Goal: Information Seeking & Learning: Learn about a topic

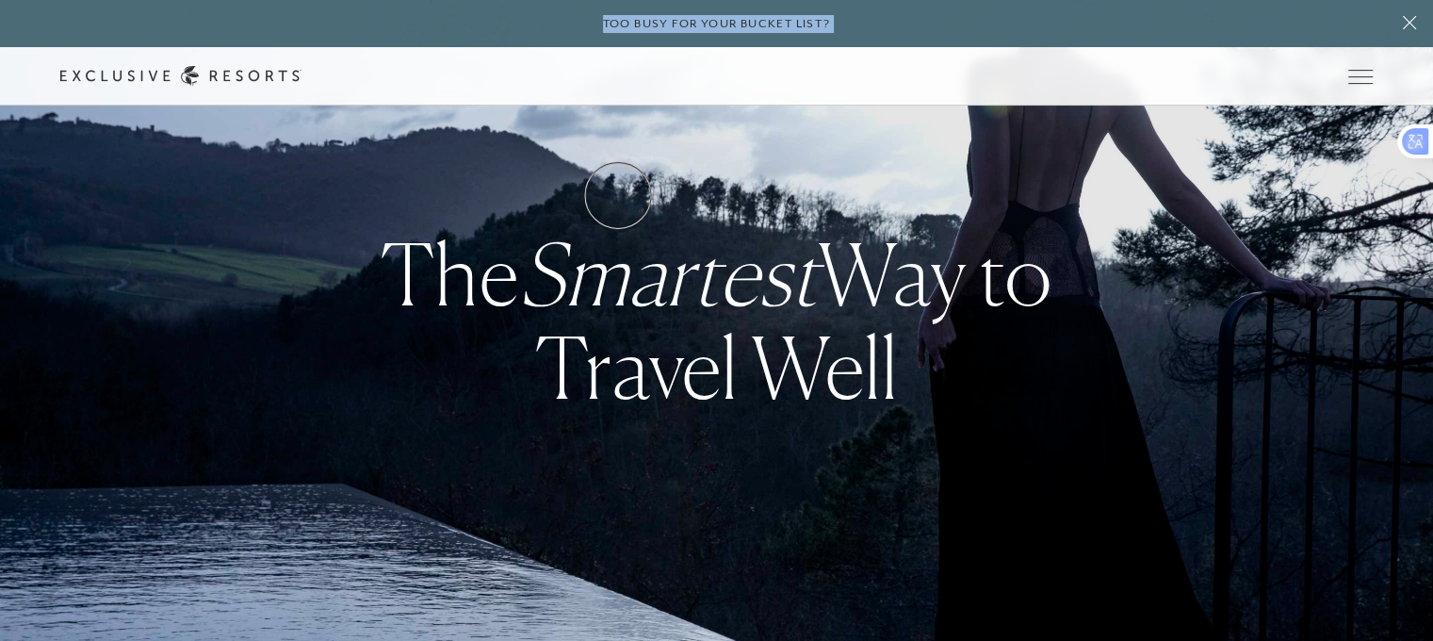
click at [0, 0] on link "Residence Collection" at bounding box center [0, 0] width 0 height 0
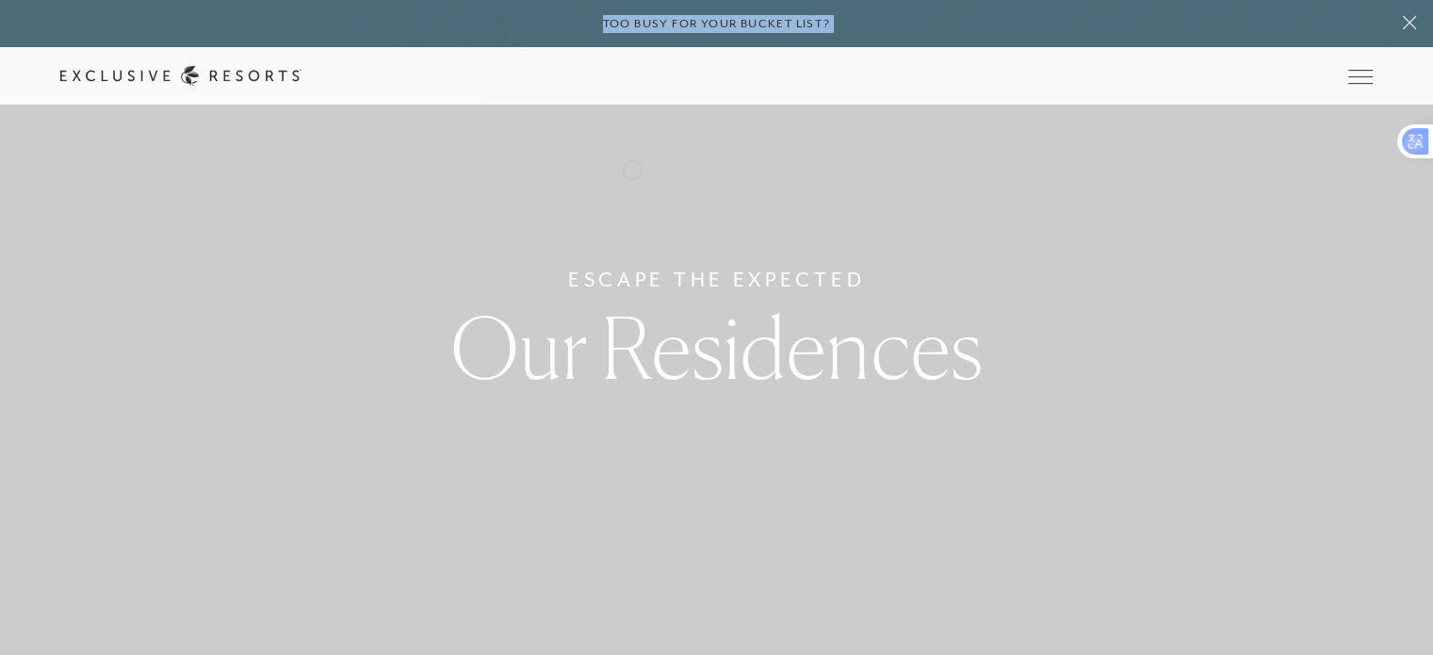
click at [0, 0] on link "Residence Collection" at bounding box center [0, 0] width 0 height 0
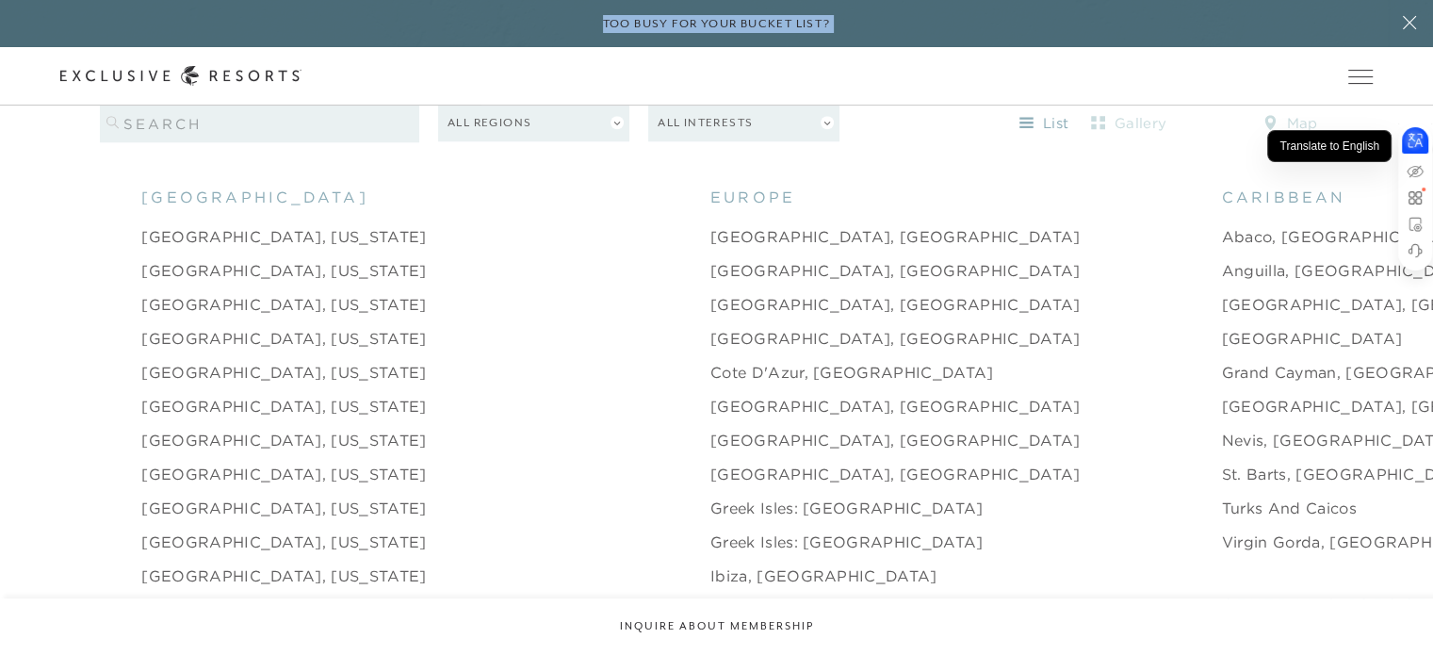
scroll to position [1840, 0]
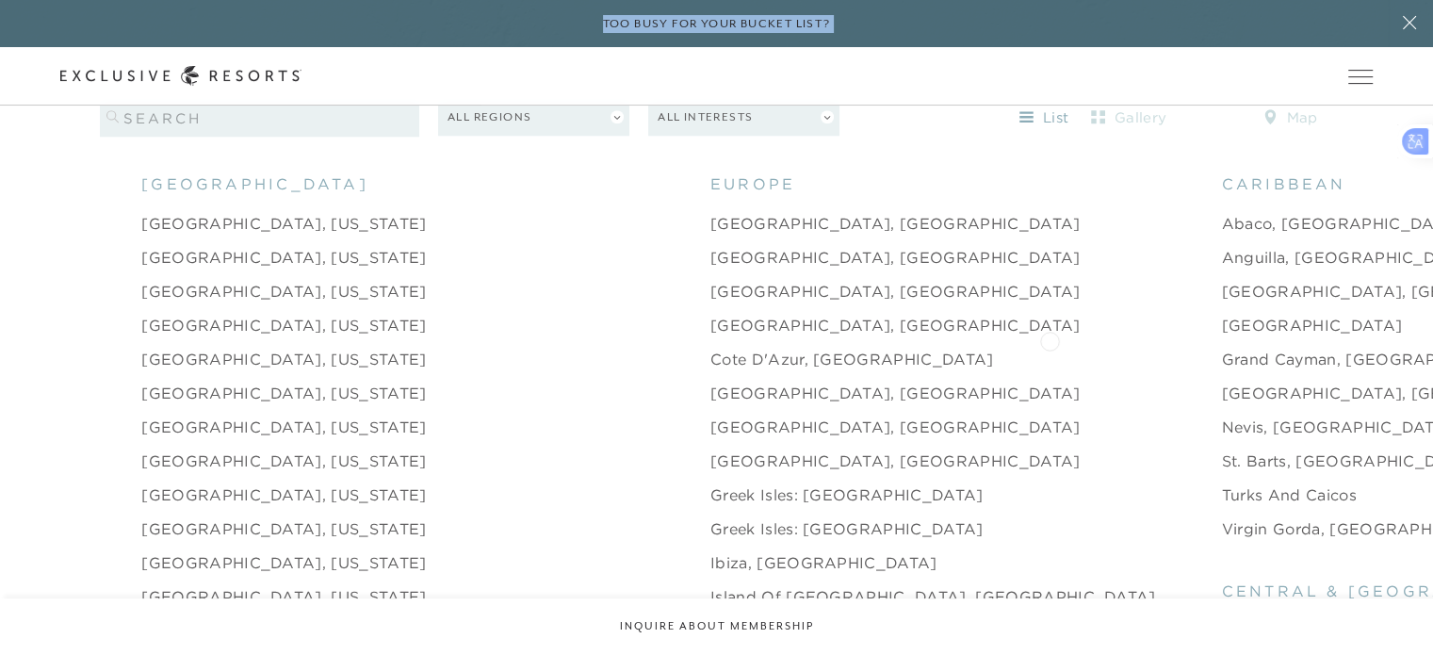
click at [1222, 348] on link "Grand Cayman, [GEOGRAPHIC_DATA]" at bounding box center [1374, 359] width 304 height 23
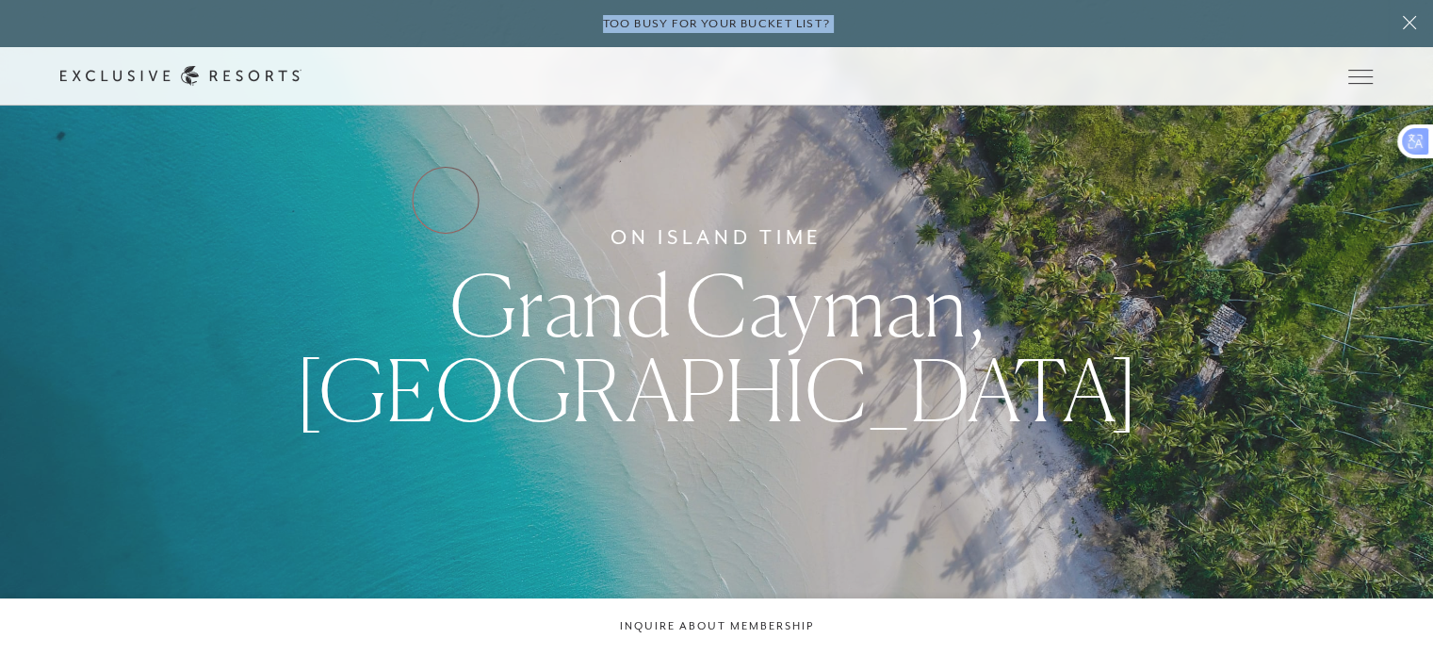
click at [0, 0] on link "Services & Standards" at bounding box center [0, 0] width 0 height 0
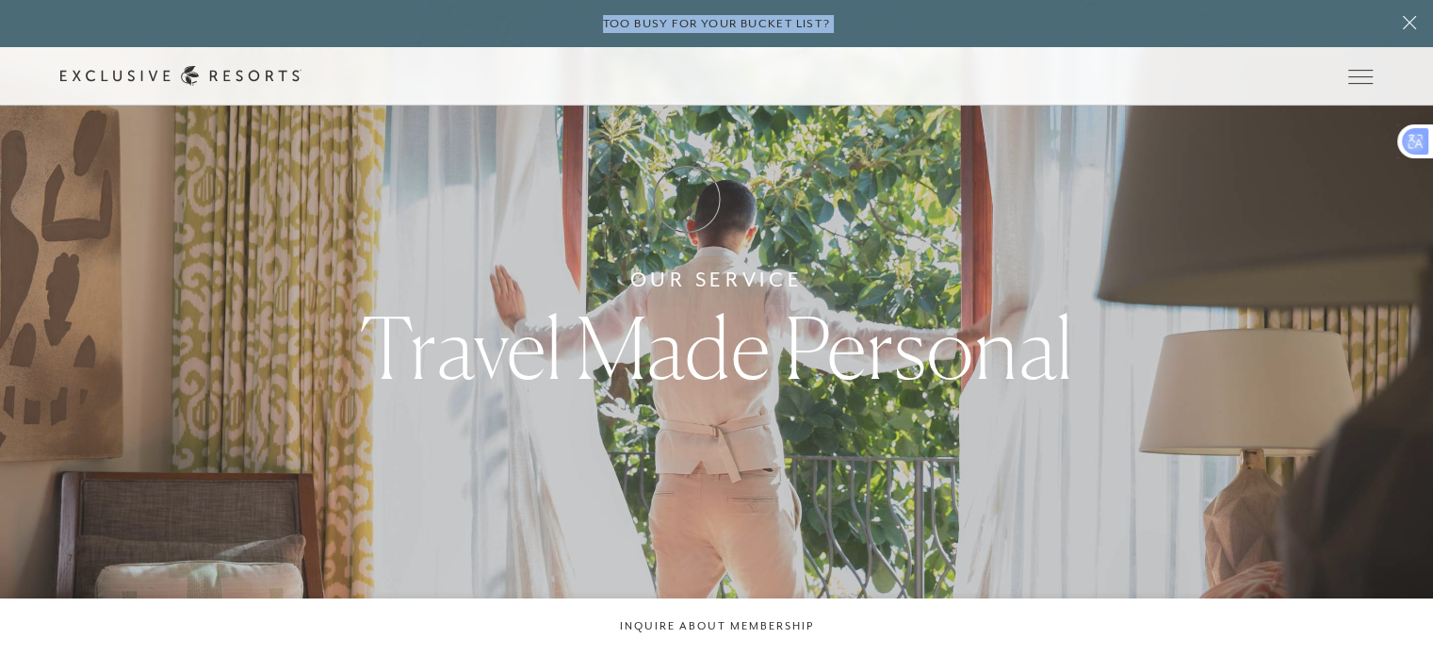
click at [0, 0] on link "How it works" at bounding box center [0, 0] width 0 height 0
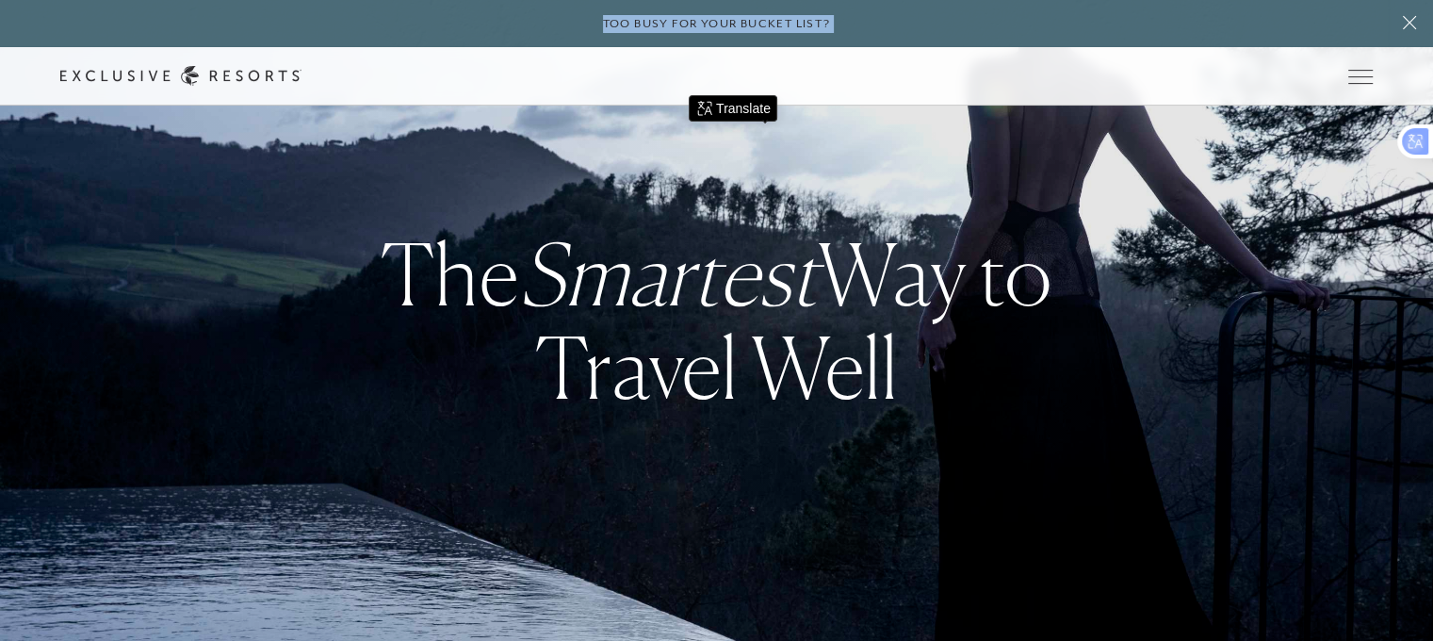
click at [0, 0] on link "How it works" at bounding box center [0, 0] width 0 height 0
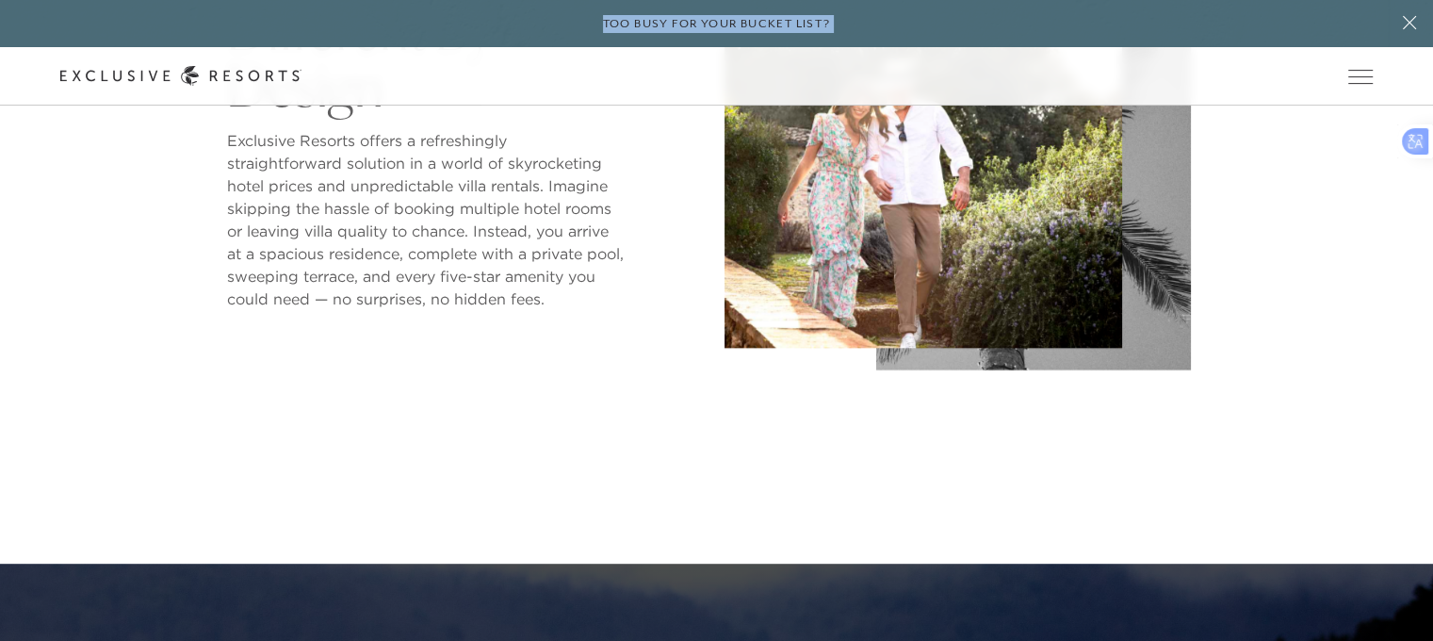
scroll to position [889, 0]
